Goal: Check status

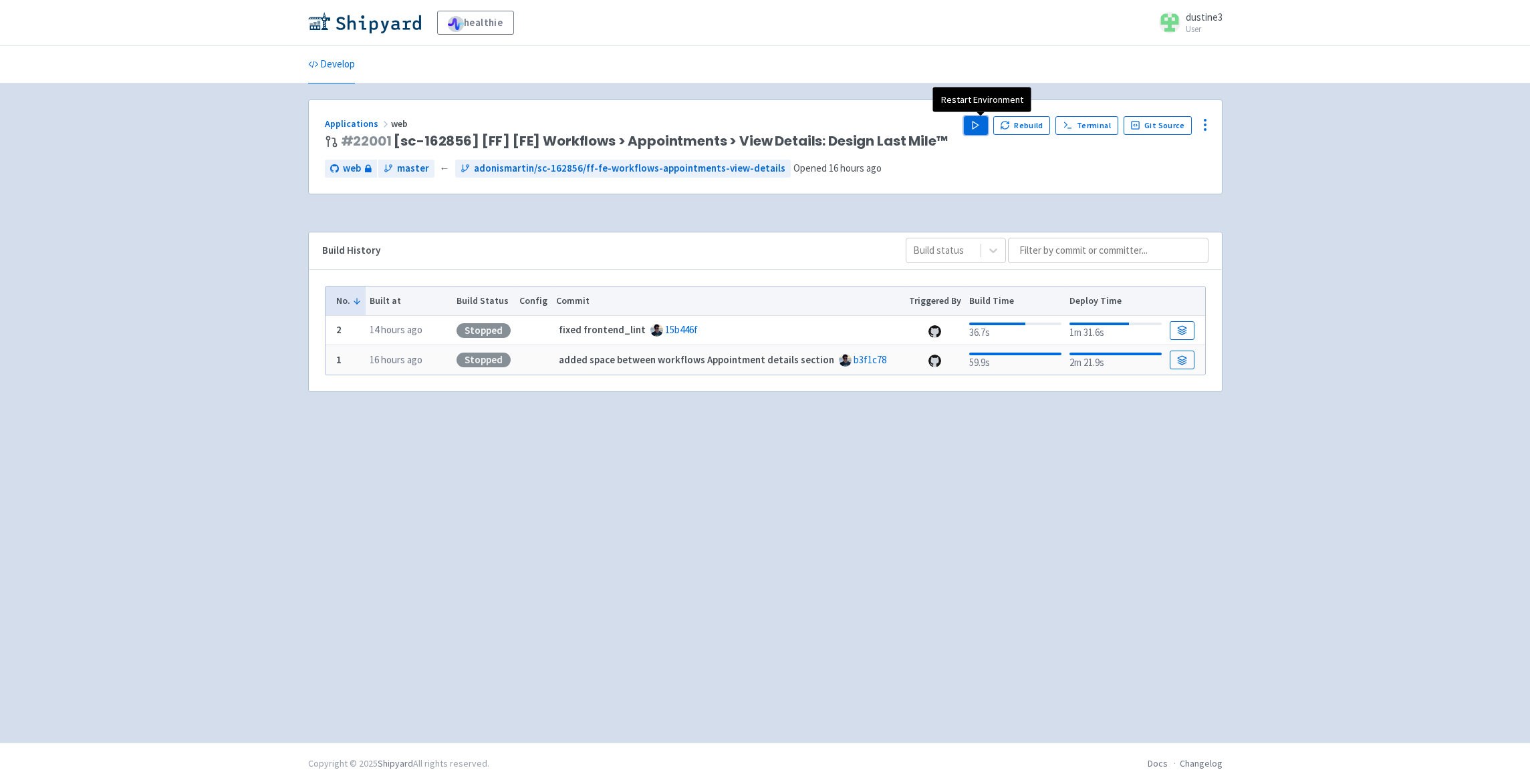
click at [980, 122] on icon "button" at bounding box center [976, 126] width 10 height 10
